Goal: Information Seeking & Learning: Check status

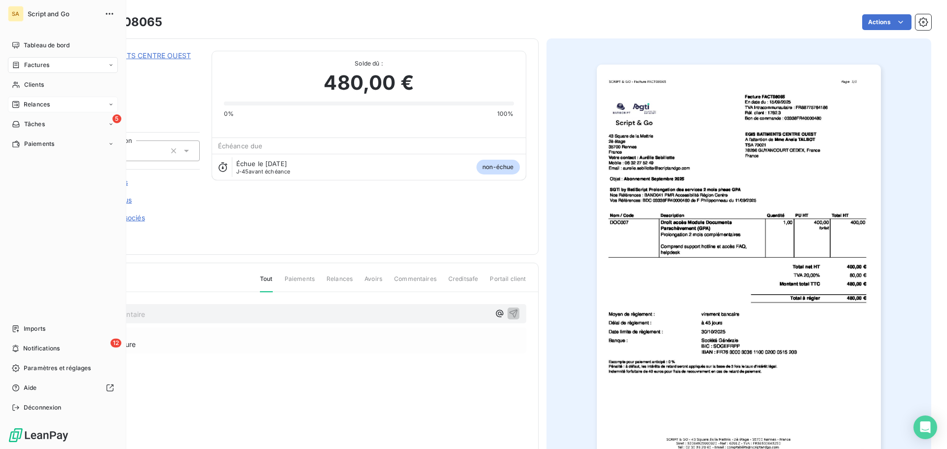
click at [14, 104] on icon at bounding box center [16, 105] width 8 height 8
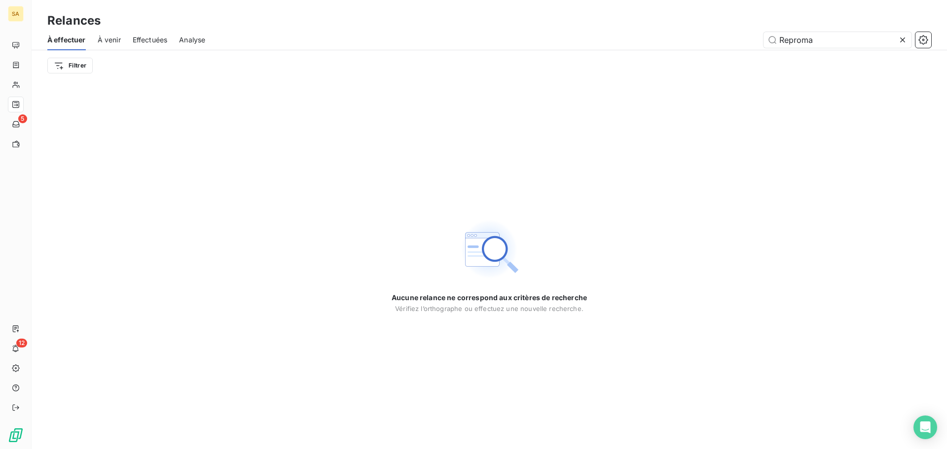
drag, startPoint x: 822, startPoint y: 41, endPoint x: 739, endPoint y: 41, distance: 82.9
click at [739, 41] on div "Reproma" at bounding box center [574, 40] width 714 height 16
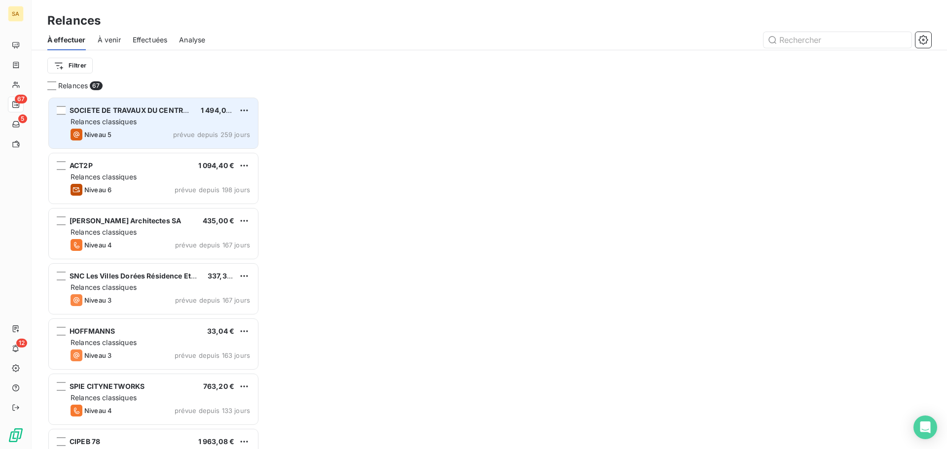
scroll to position [345, 205]
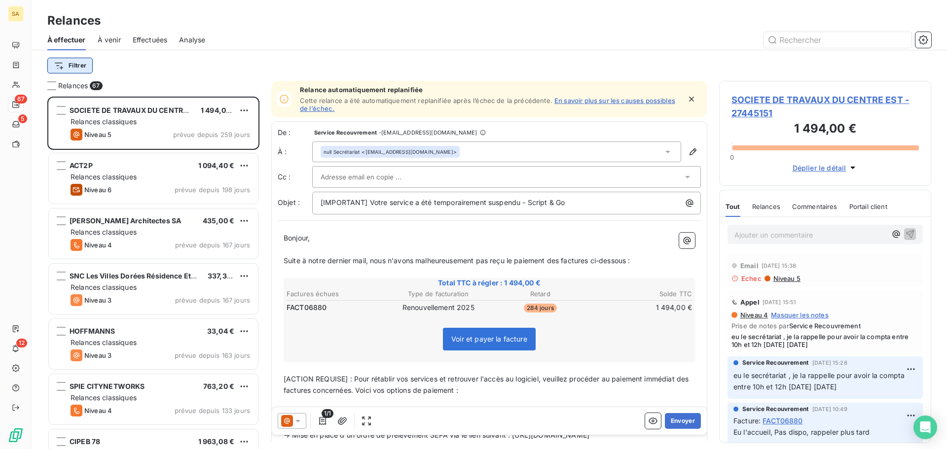
click at [73, 67] on html "SA 67 5 12 Relances À effectuer À venir Effectuées Analyse Filtrer Relances 67 …" at bounding box center [473, 224] width 947 height 449
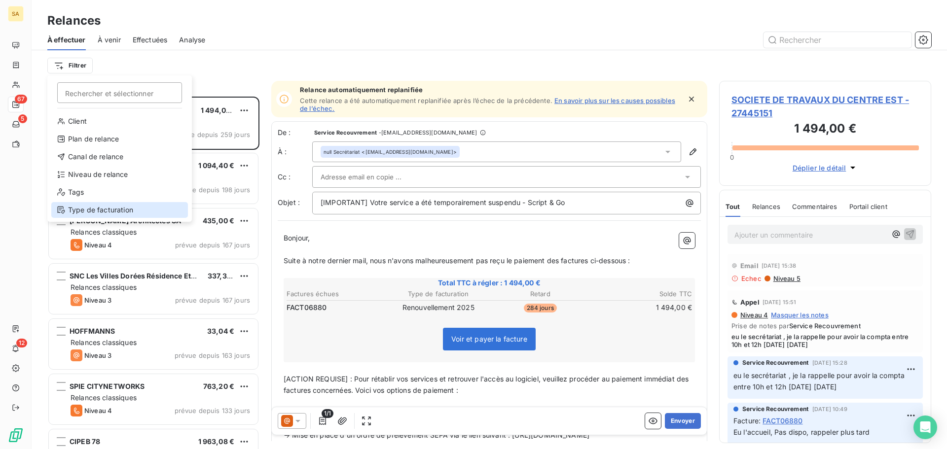
click at [114, 210] on div "Type de facturation" at bounding box center [119, 210] width 137 height 16
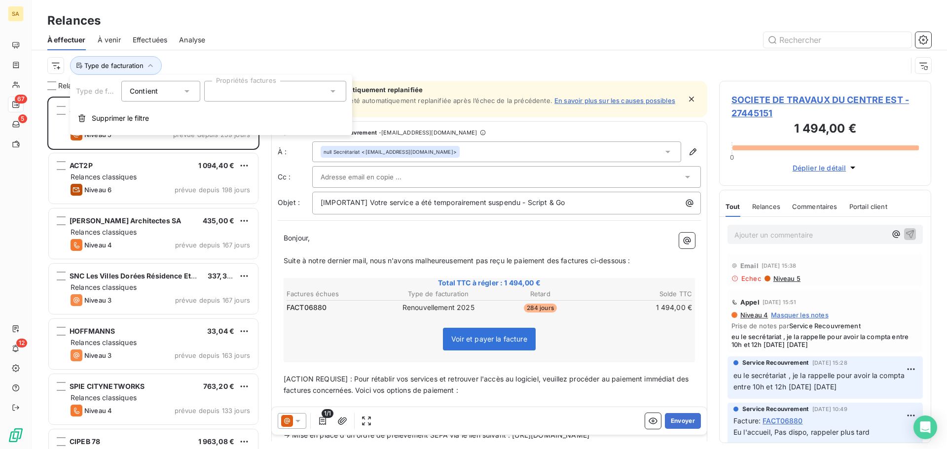
click at [232, 94] on div at bounding box center [275, 91] width 142 height 21
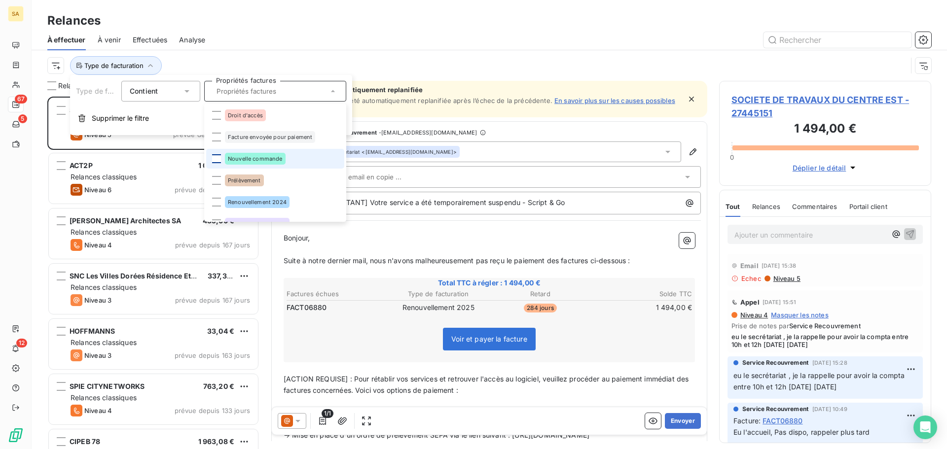
click at [218, 160] on div at bounding box center [216, 158] width 9 height 9
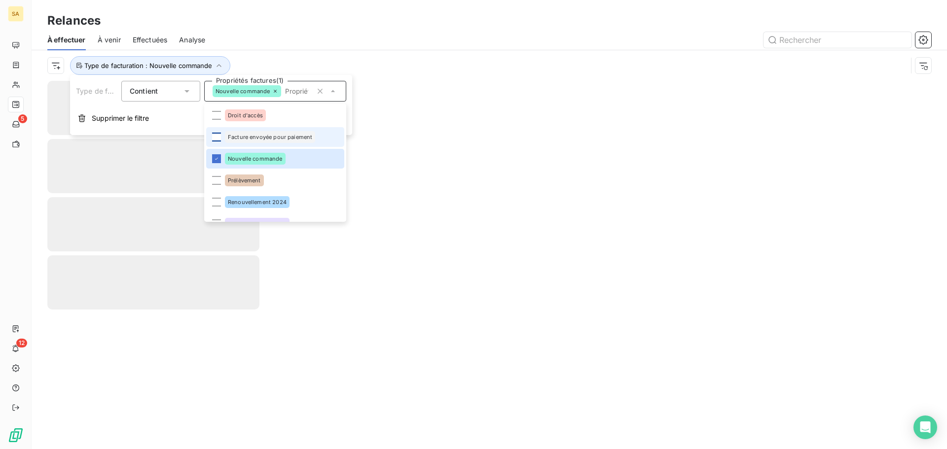
click at [220, 133] on div at bounding box center [216, 137] width 9 height 9
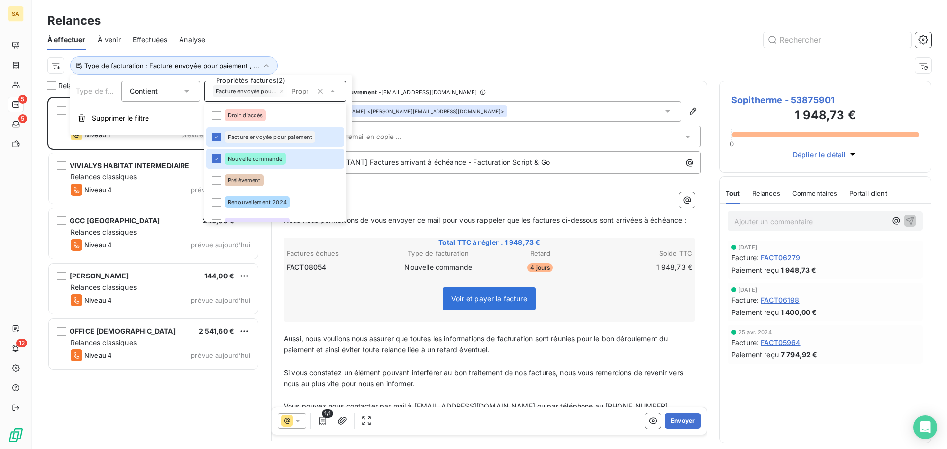
click at [415, 58] on div "Type de facturation : Facture envoyée pour paiement , ..." at bounding box center [477, 65] width 860 height 19
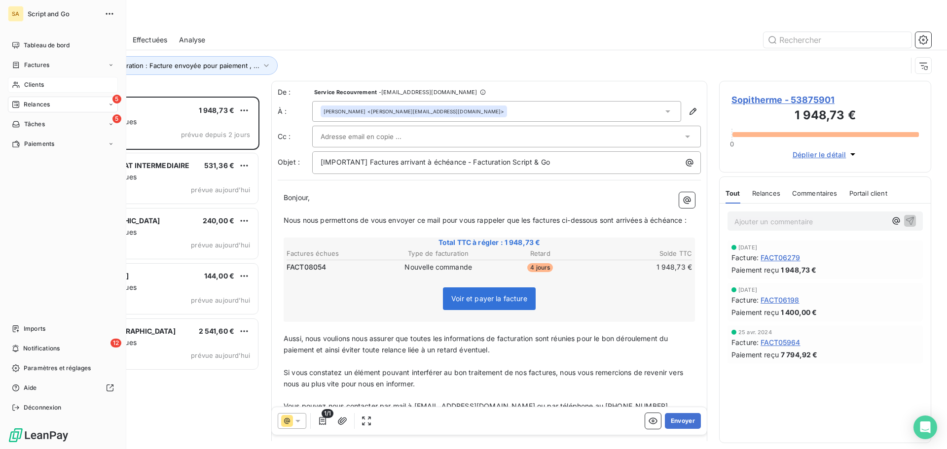
drag, startPoint x: 31, startPoint y: 87, endPoint x: 41, endPoint y: 86, distance: 10.0
click at [32, 87] on span "Clients" at bounding box center [34, 84] width 20 height 9
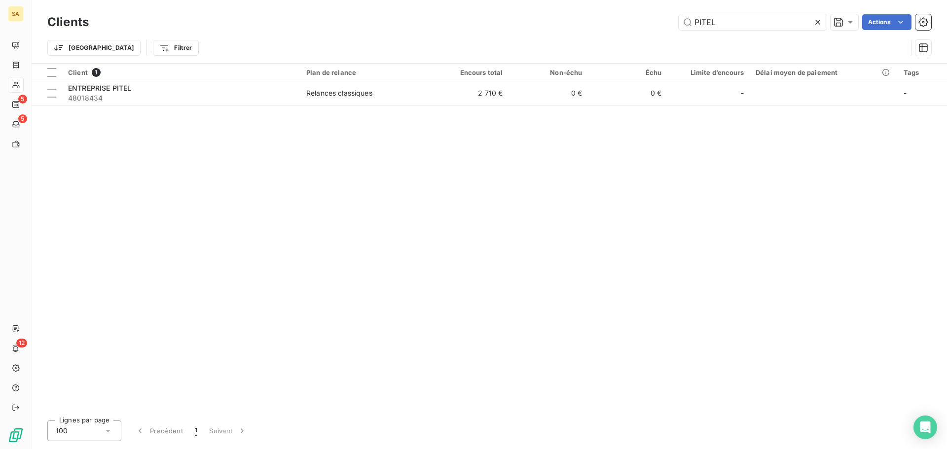
drag, startPoint x: 729, startPoint y: 22, endPoint x: 646, endPoint y: 22, distance: 82.9
click at [646, 22] on div "PITEL Actions" at bounding box center [516, 22] width 831 height 16
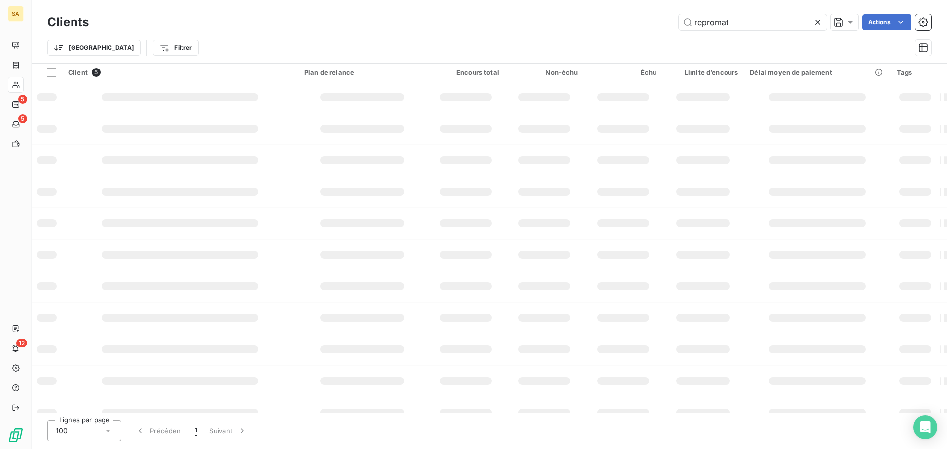
type input "repromat"
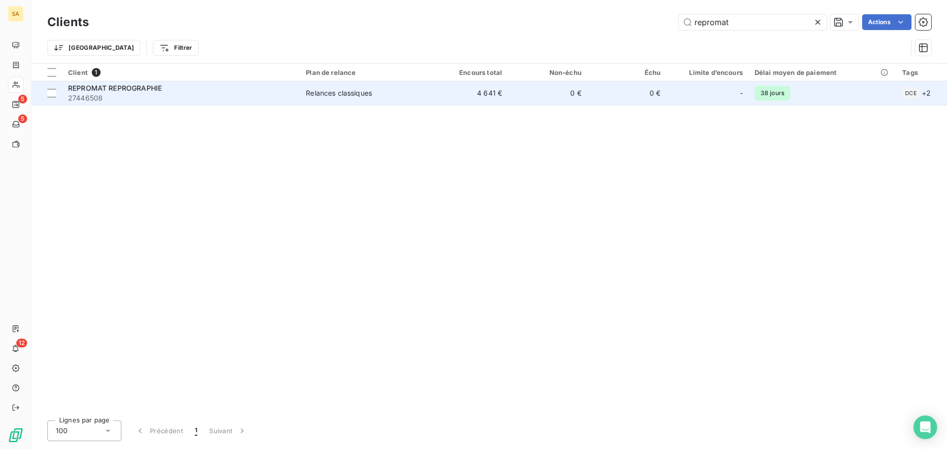
click at [216, 95] on span "27446508" at bounding box center [181, 98] width 226 height 10
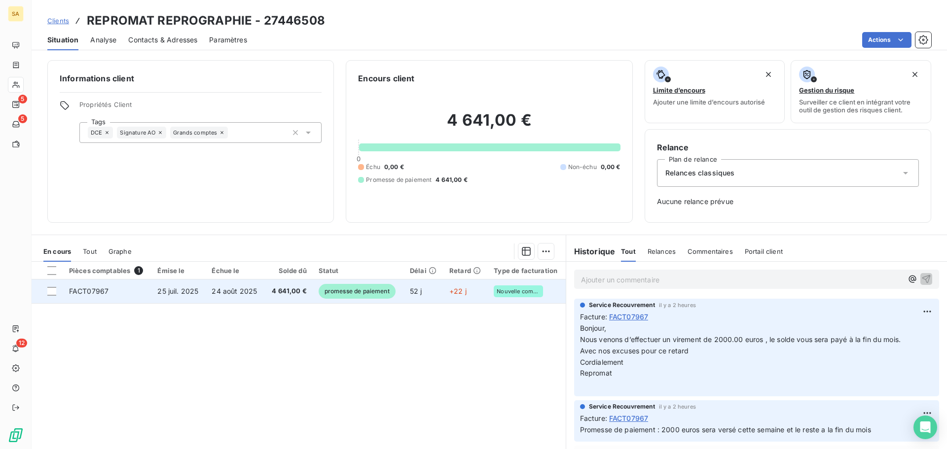
click at [121, 290] on td "FACT07967" at bounding box center [107, 292] width 89 height 24
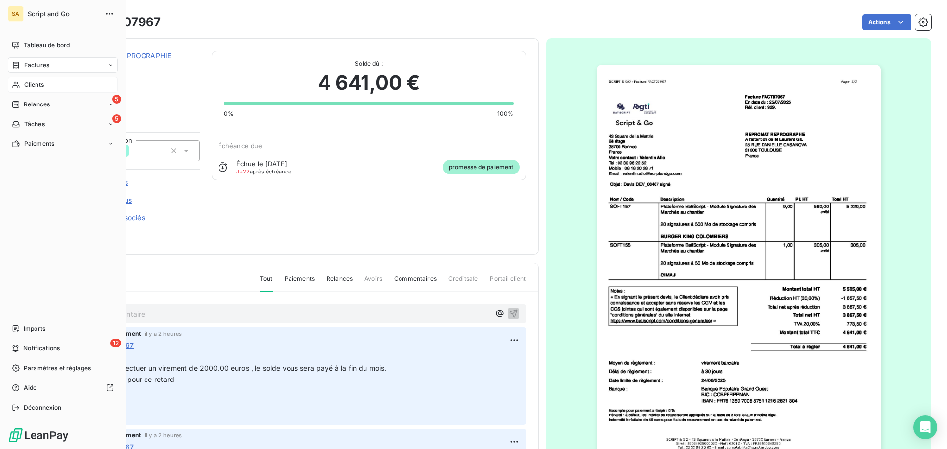
click at [25, 64] on span "Factures" at bounding box center [36, 65] width 25 height 9
click at [37, 62] on span "Factures" at bounding box center [36, 65] width 25 height 9
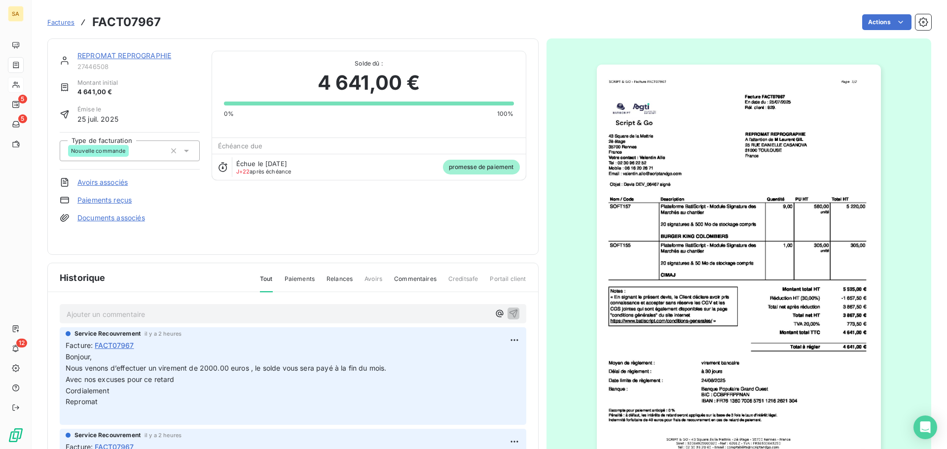
click at [61, 20] on span "Factures" at bounding box center [60, 22] width 27 height 8
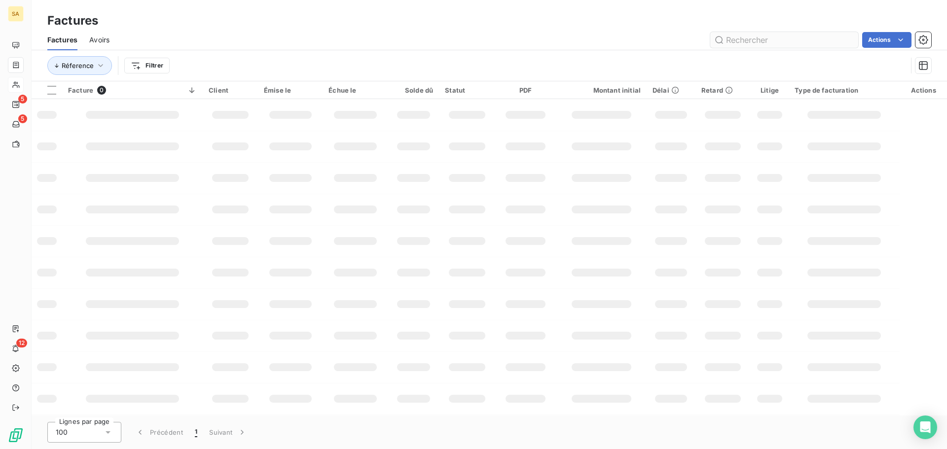
click at [765, 33] on input "text" at bounding box center [784, 40] width 148 height 16
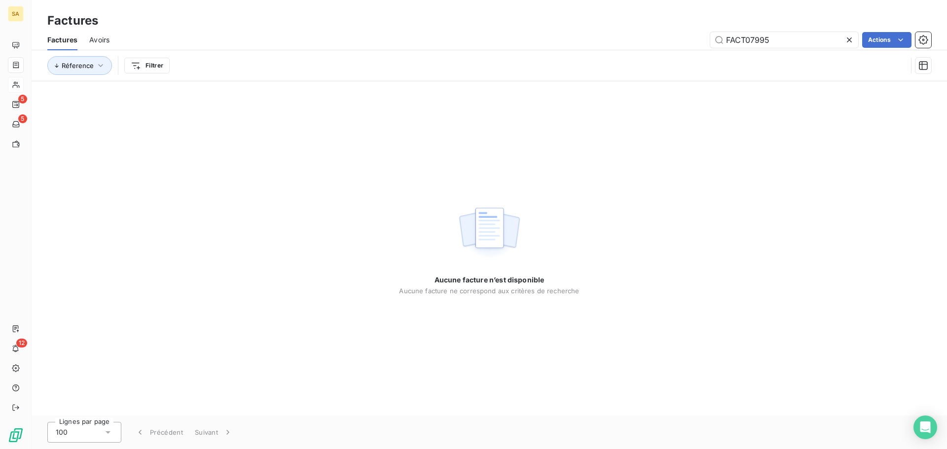
type input "FACT07995"
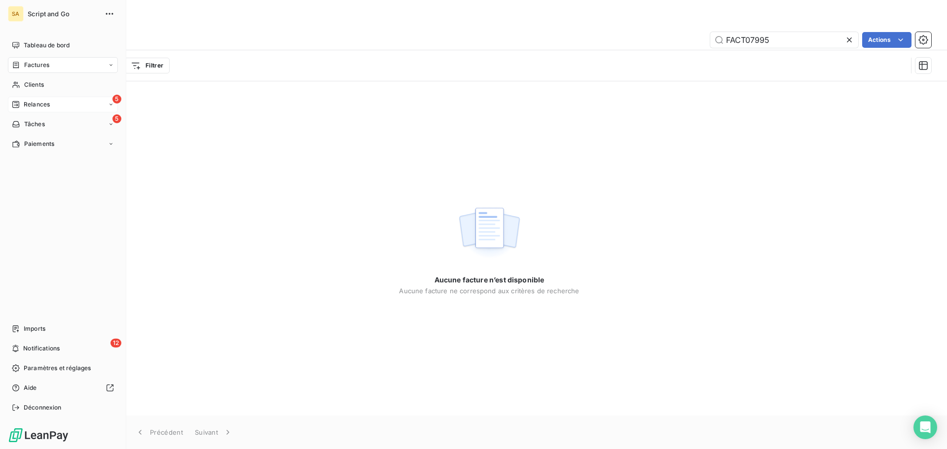
click at [35, 102] on span "Relances" at bounding box center [37, 104] width 26 height 9
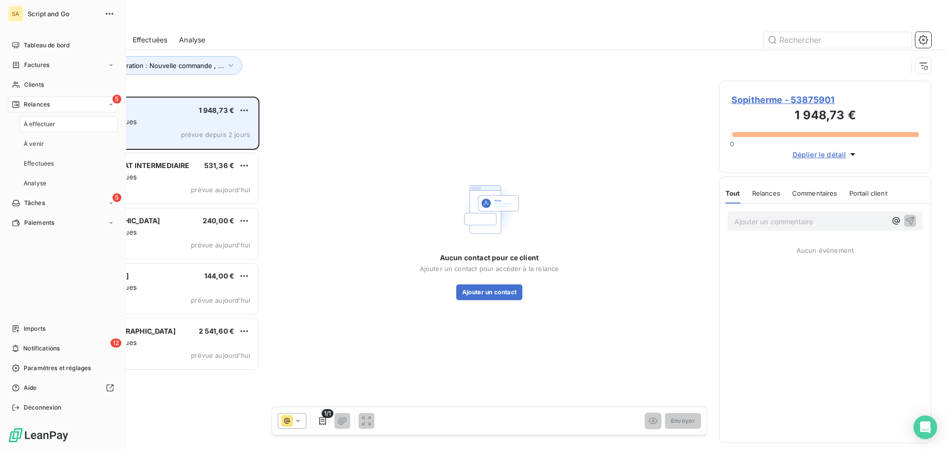
scroll to position [345, 205]
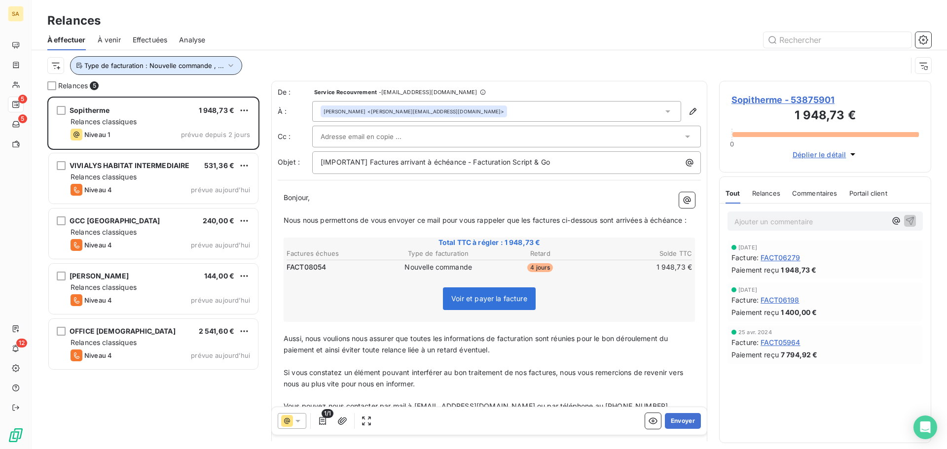
click at [139, 66] on span "Type de facturation : Nouvelle commande , ..." at bounding box center [154, 66] width 140 height 8
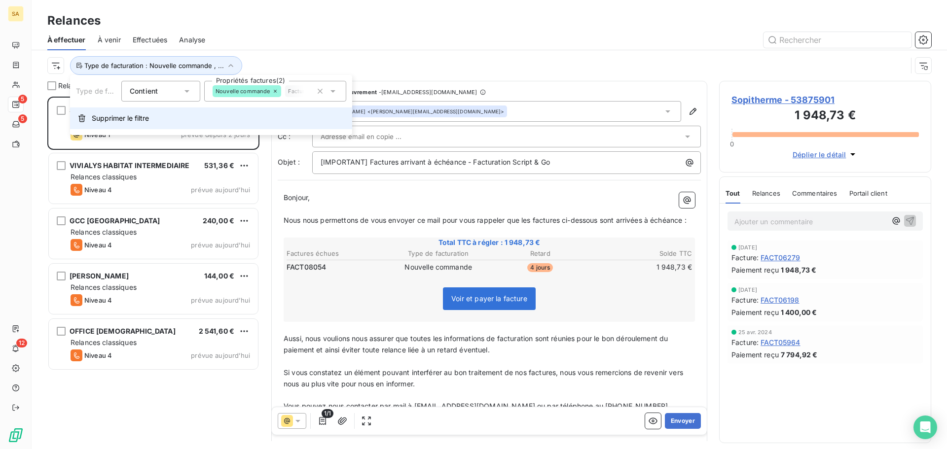
click at [118, 121] on span "Supprimer le filtre" at bounding box center [120, 118] width 57 height 10
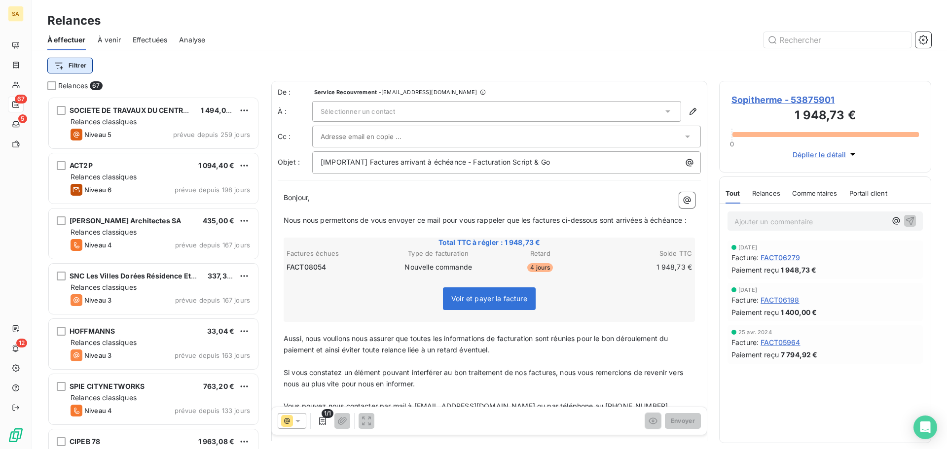
click at [79, 66] on html "SA 67 5 12 Relances À effectuer À venir Effectuées Analyse Filtrer Relances 67 …" at bounding box center [473, 224] width 947 height 449
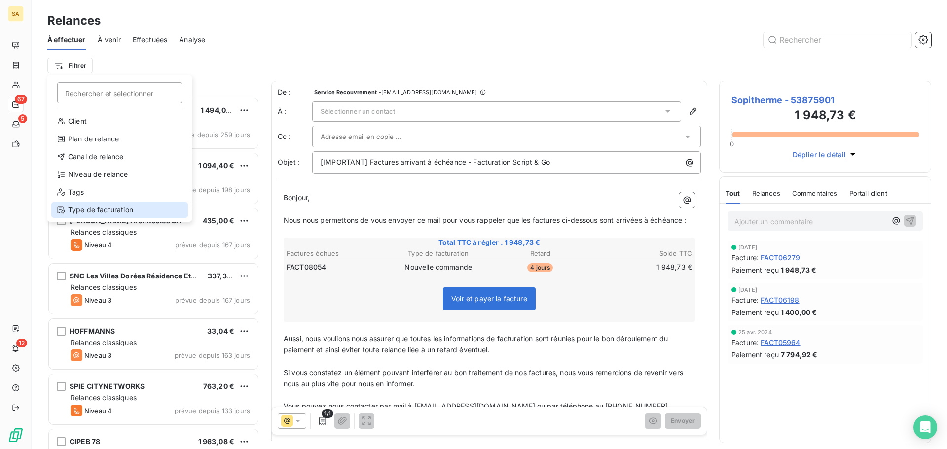
click at [102, 211] on div "Type de facturation" at bounding box center [119, 210] width 137 height 16
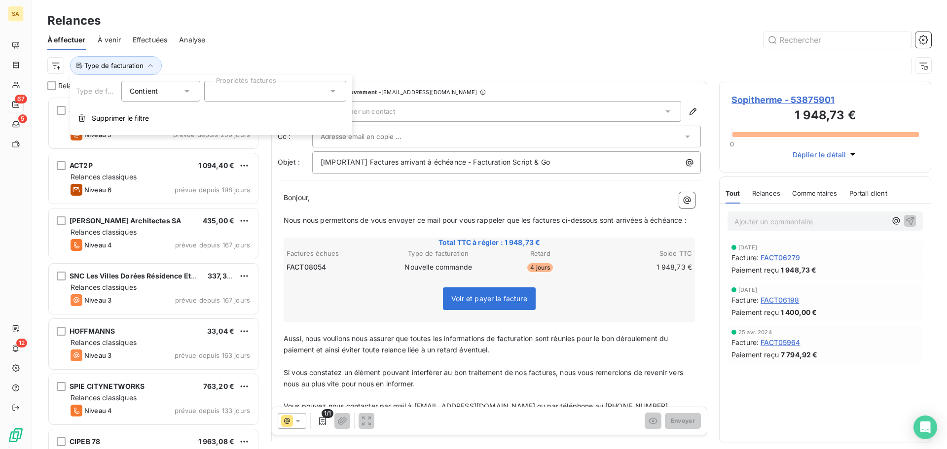
click at [228, 91] on div at bounding box center [275, 91] width 142 height 21
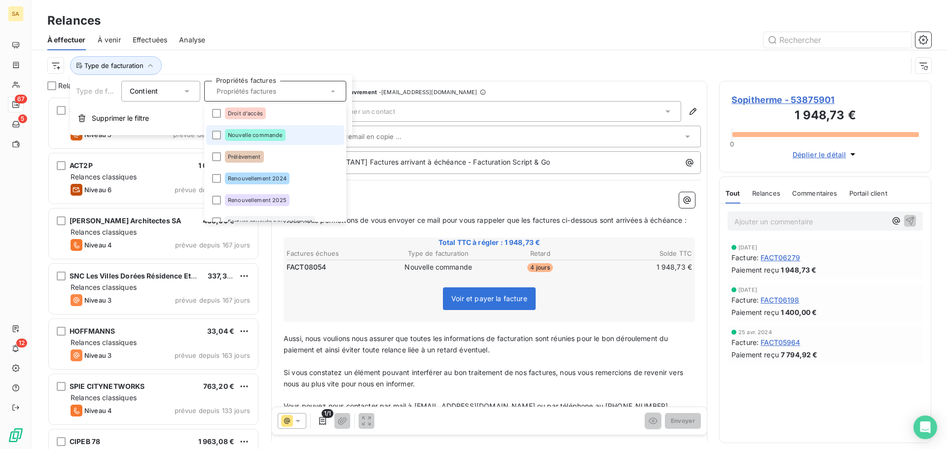
scroll to position [57, 0]
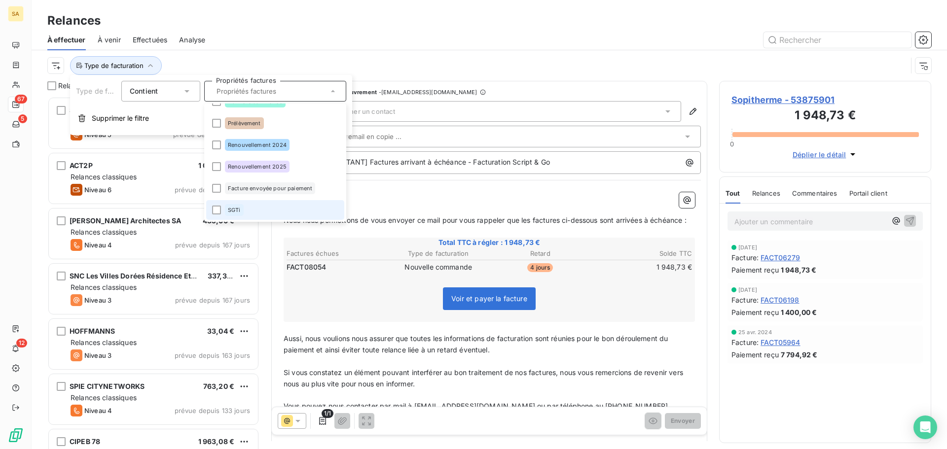
click at [235, 215] on div "SGTi" at bounding box center [234, 210] width 19 height 12
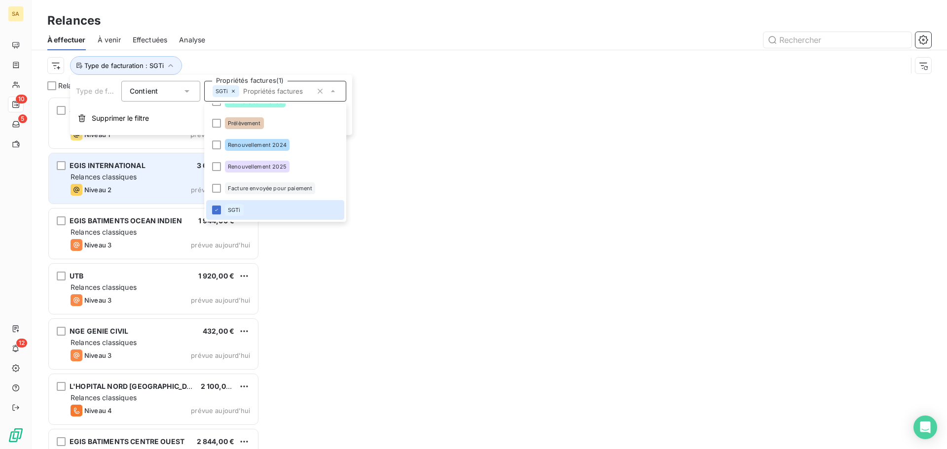
scroll to position [345, 205]
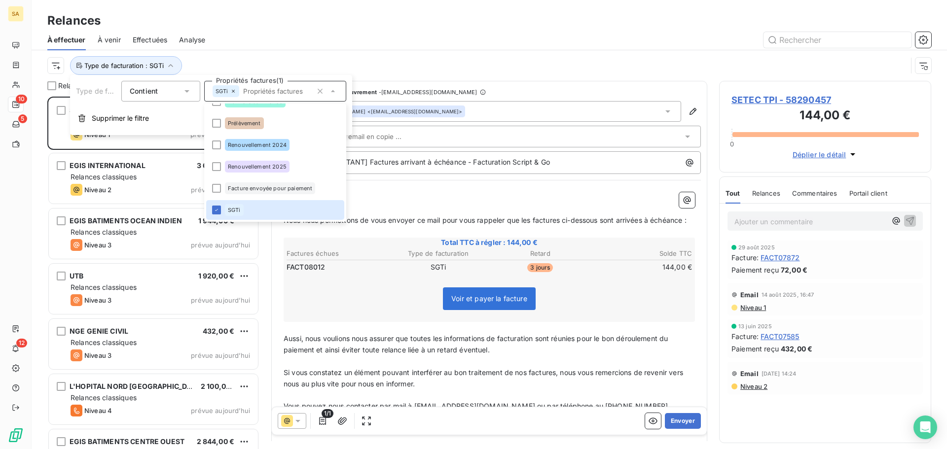
click at [382, 33] on div at bounding box center [574, 40] width 714 height 16
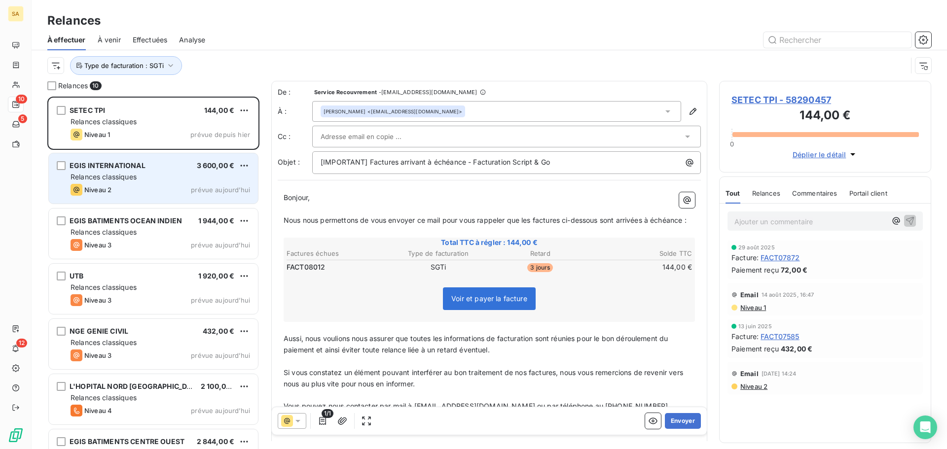
click at [121, 176] on span "Relances classiques" at bounding box center [104, 177] width 66 height 8
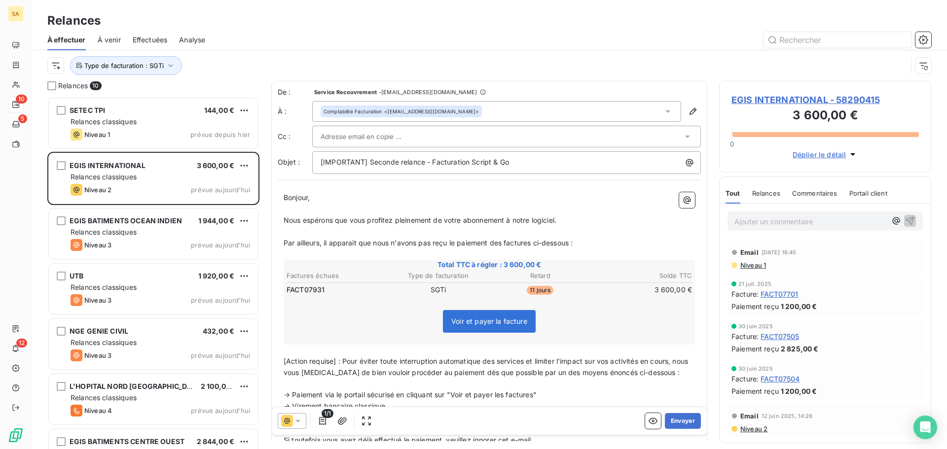
click at [683, 135] on icon at bounding box center [688, 137] width 10 height 10
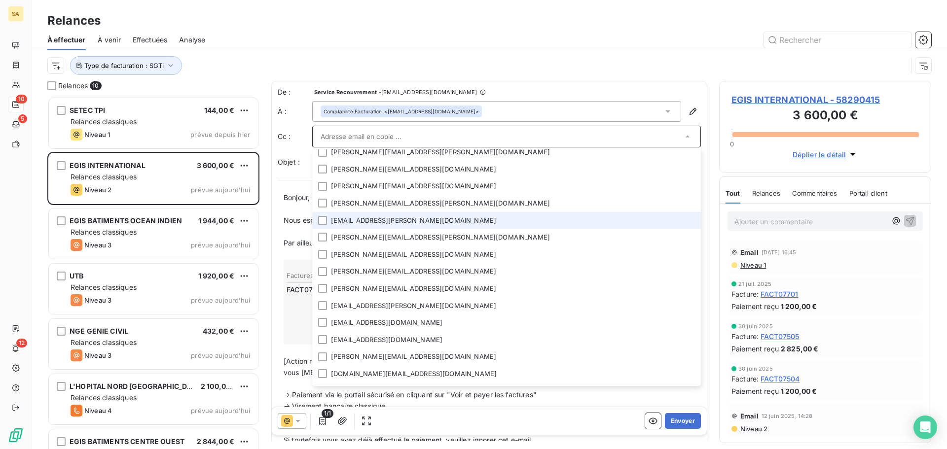
scroll to position [87, 0]
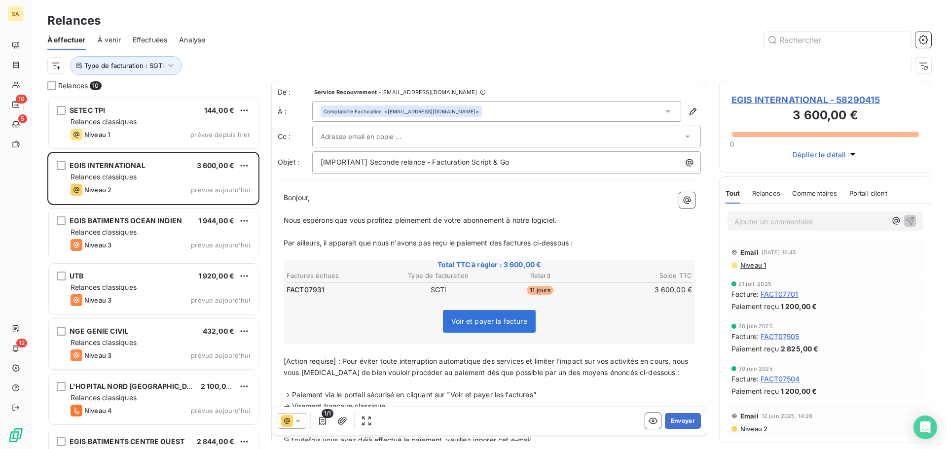
click at [657, 64] on div "Type de facturation : SGTi" at bounding box center [477, 65] width 860 height 19
